Goal: Transaction & Acquisition: Book appointment/travel/reservation

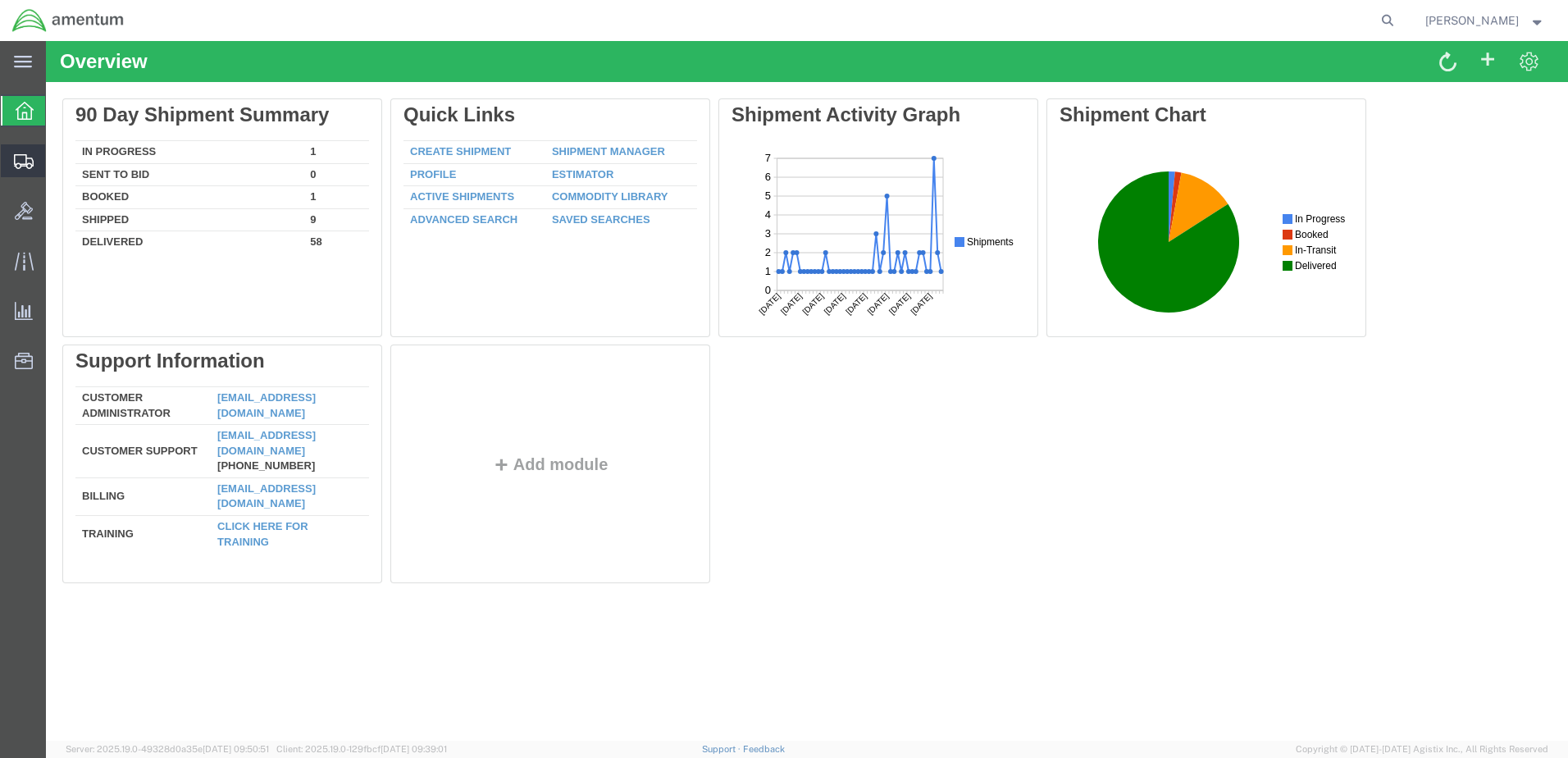
click at [23, 157] on icon at bounding box center [24, 162] width 20 height 15
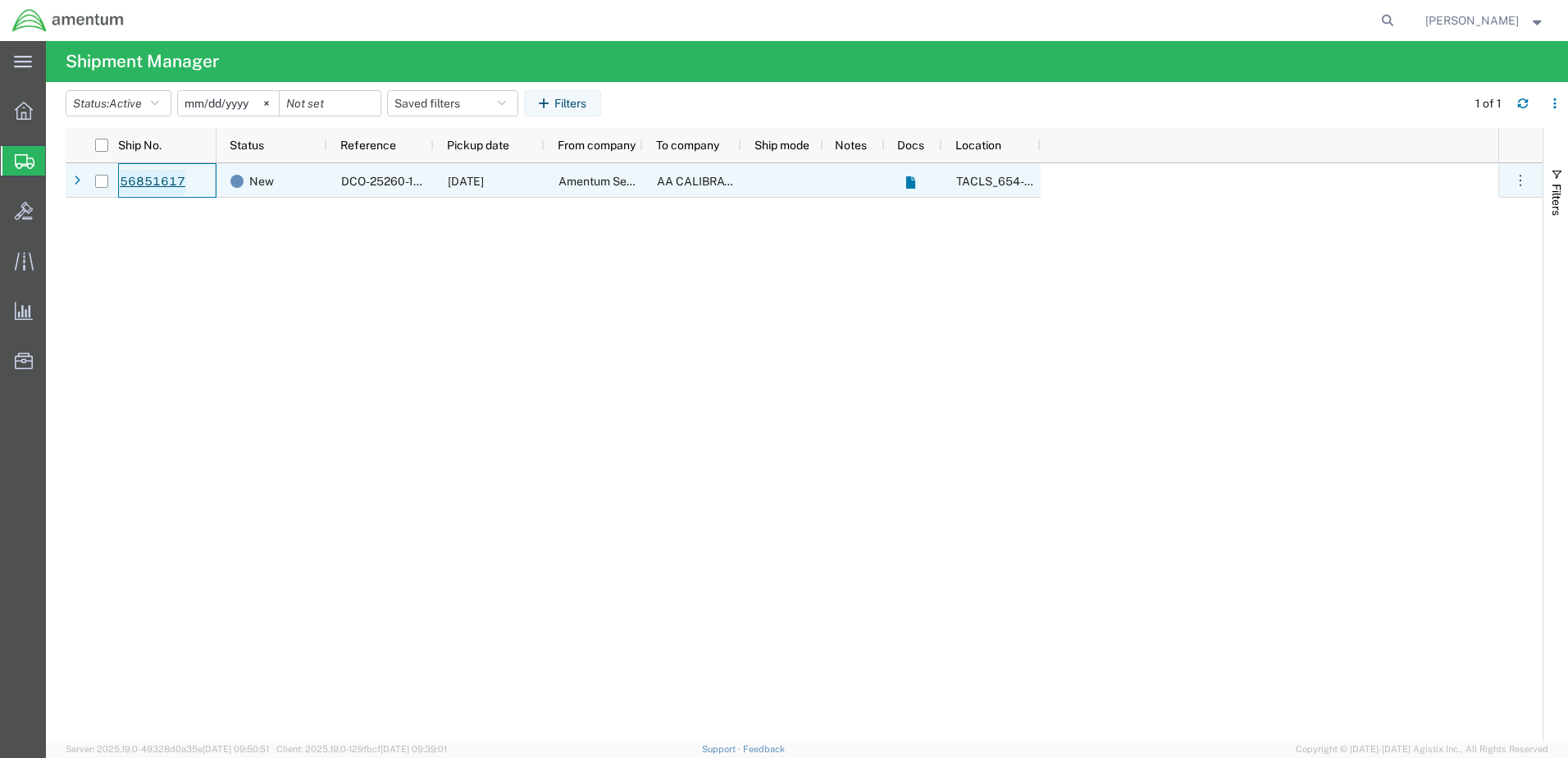
click at [140, 171] on link "56851617" at bounding box center [152, 182] width 67 height 27
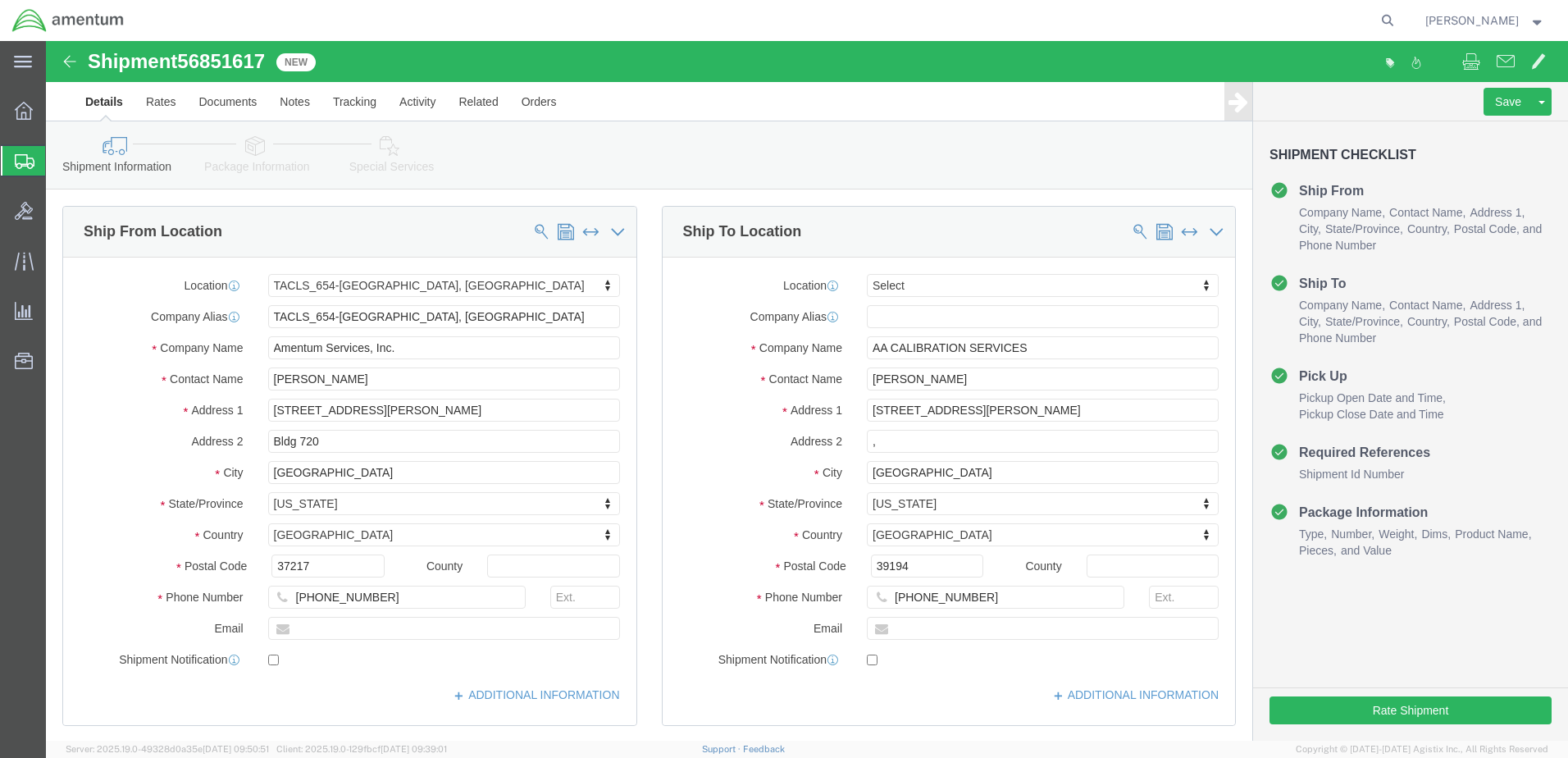
select select "42726"
select select
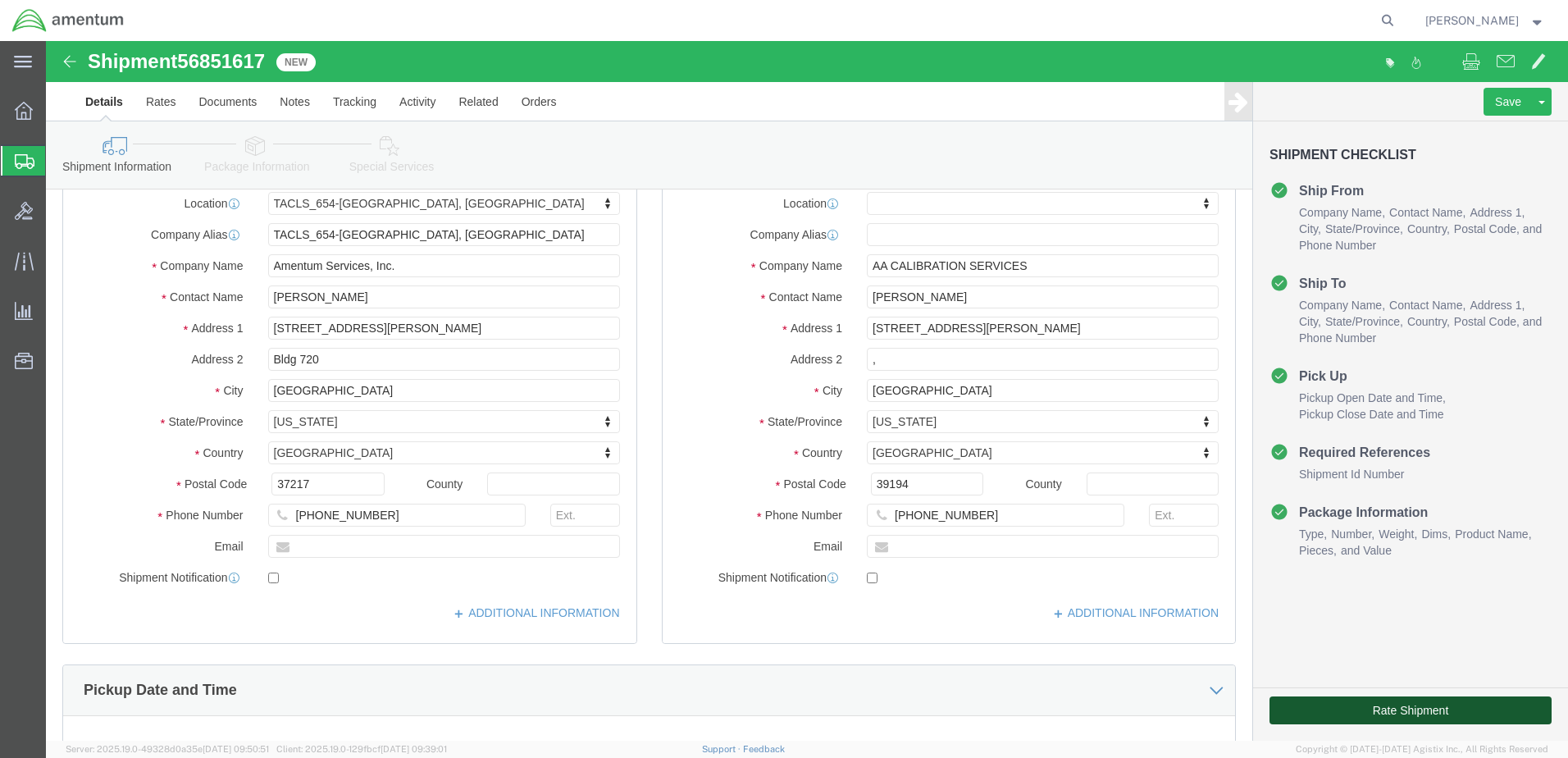
click button "Rate Shipment"
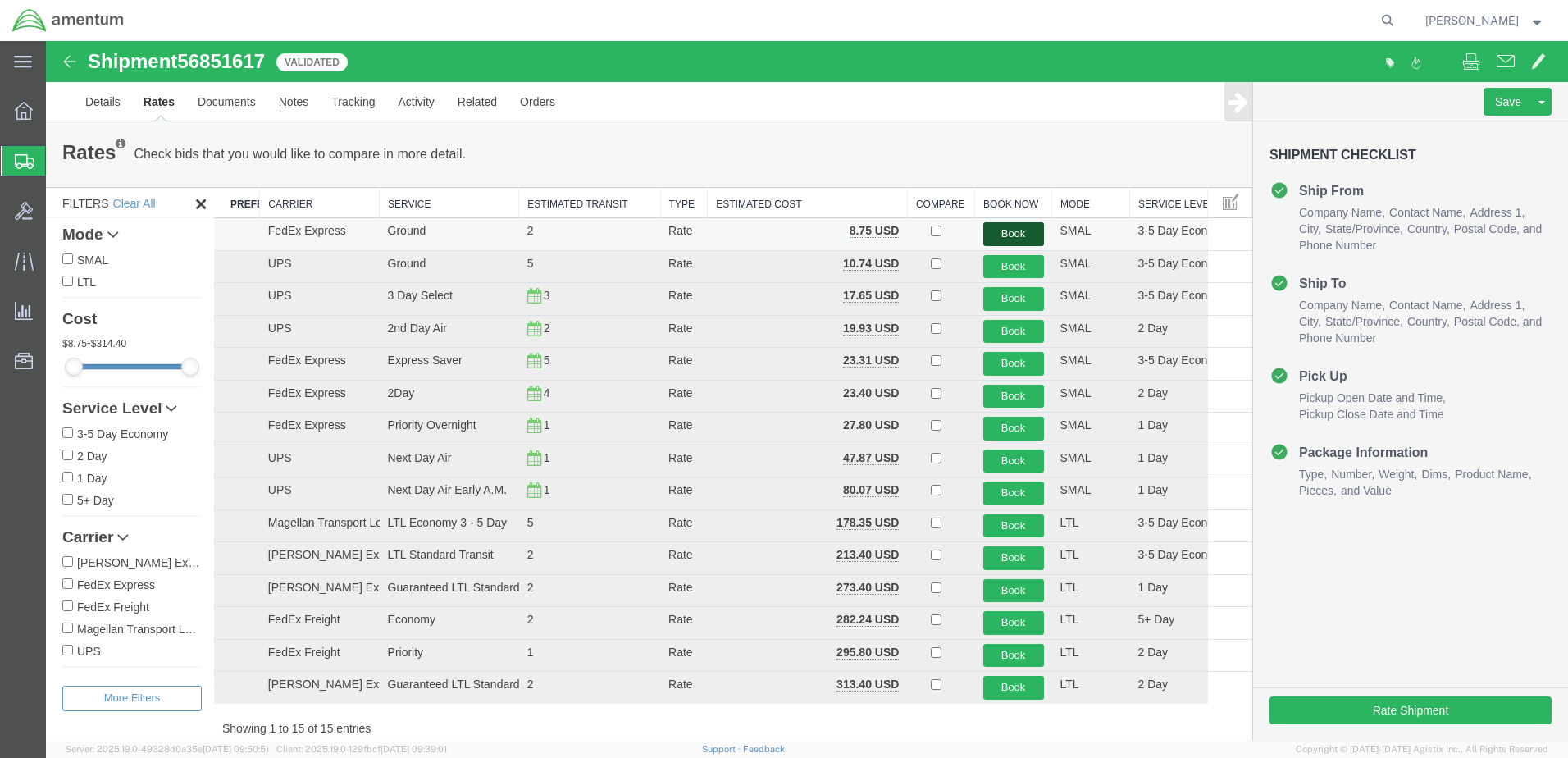
click at [1003, 232] on button "Book" at bounding box center [1013, 234] width 60 height 24
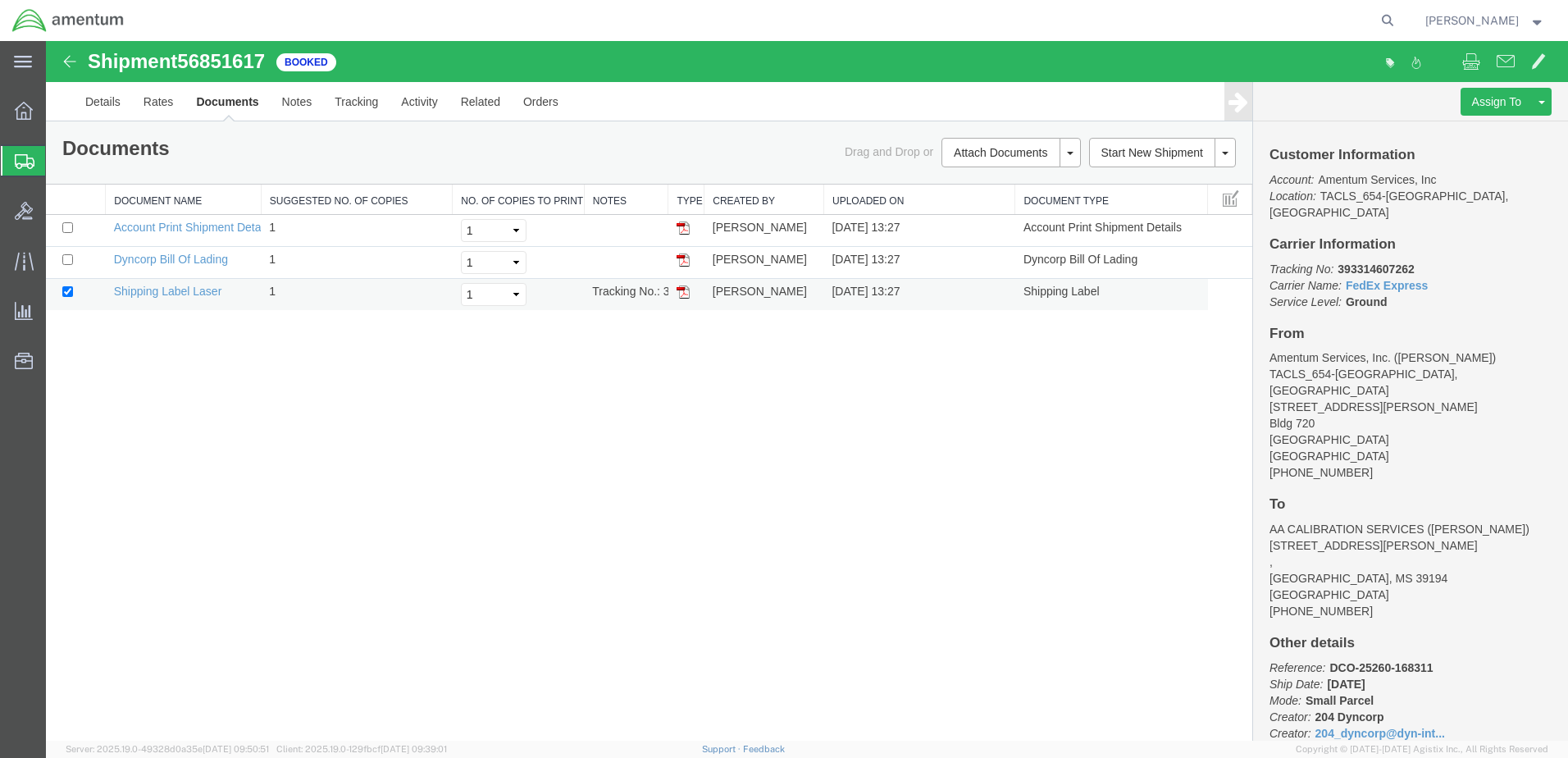
click at [684, 295] on img at bounding box center [683, 292] width 13 height 13
click at [112, 98] on link "Details" at bounding box center [103, 102] width 58 height 40
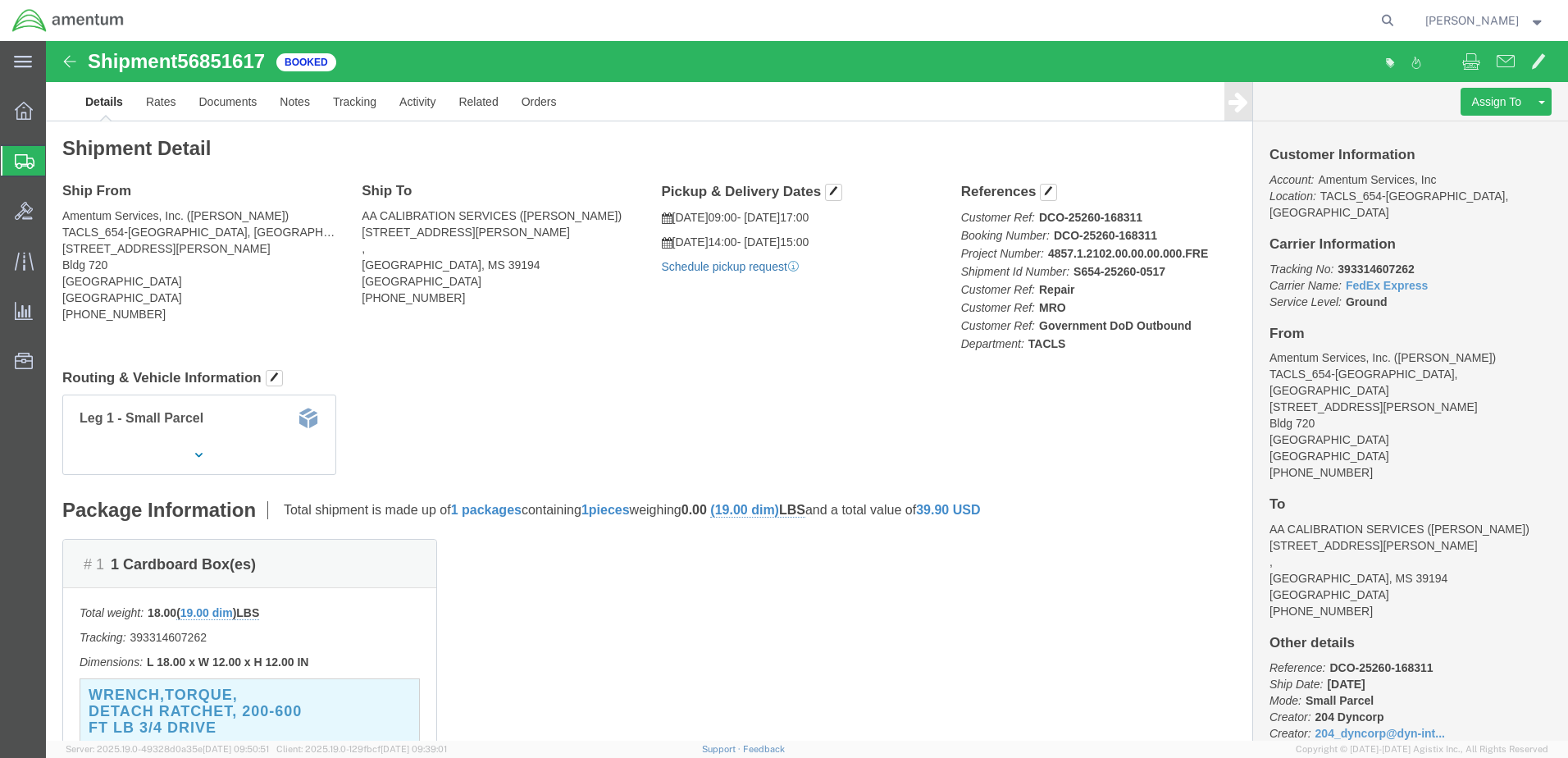
click link "Schedule pickup request"
